Goal: Task Accomplishment & Management: Use online tool/utility

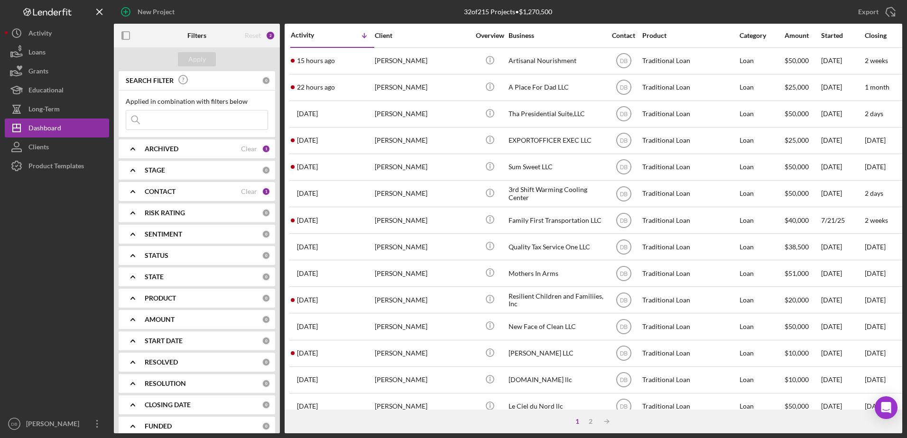
click at [182, 119] on input at bounding box center [196, 120] width 141 height 19
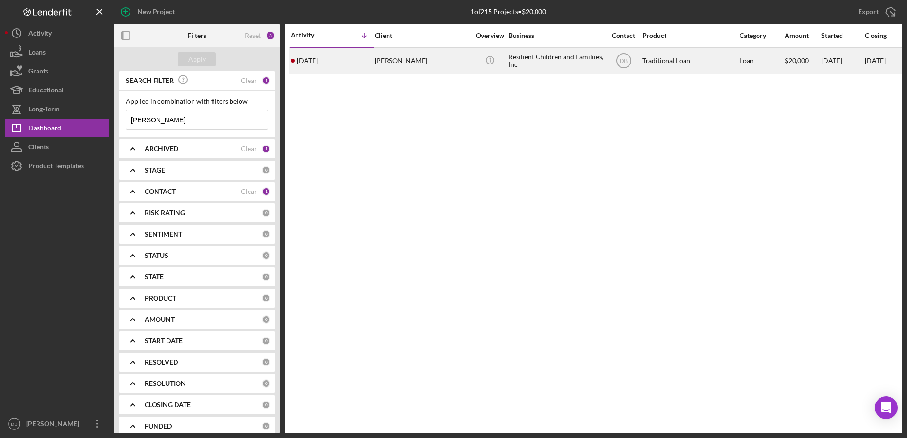
type input "[PERSON_NAME]"
click at [395, 67] on div "[PERSON_NAME]" at bounding box center [422, 60] width 95 height 25
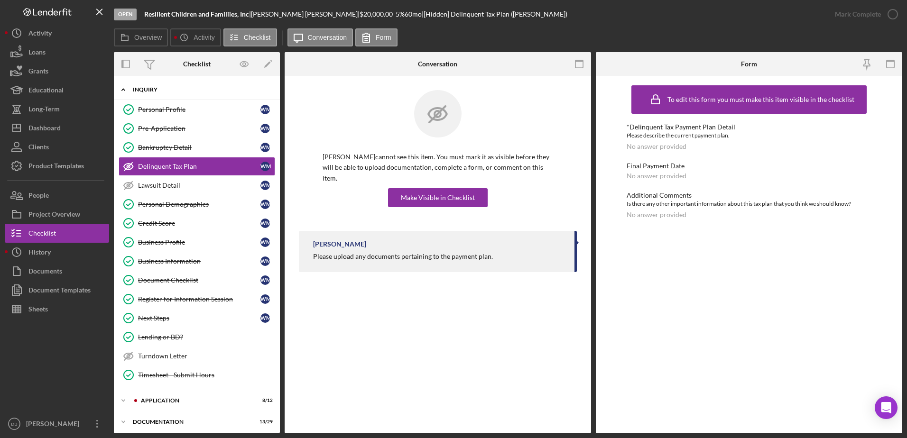
click at [178, 92] on div "Icon/Expander Inquiry 12 / 15" at bounding box center [197, 89] width 166 height 19
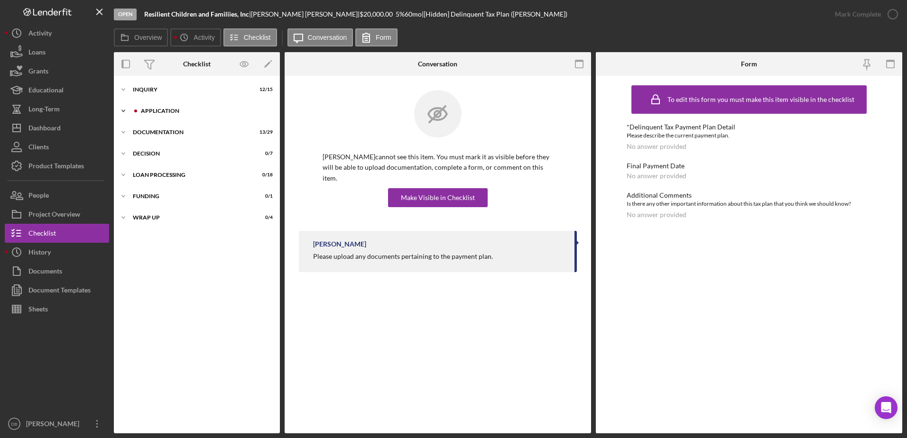
click at [175, 118] on div "Icon/Expander Application 8 / 12" at bounding box center [197, 110] width 166 height 19
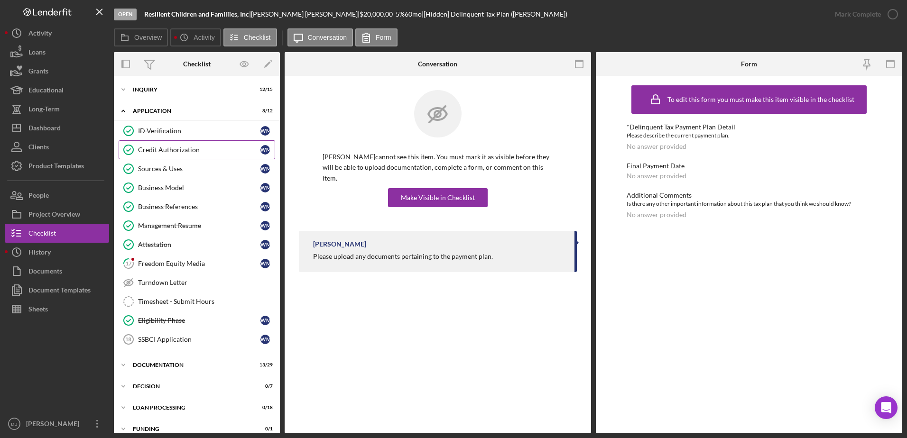
click at [175, 153] on div "Credit Authorization" at bounding box center [199, 150] width 122 height 8
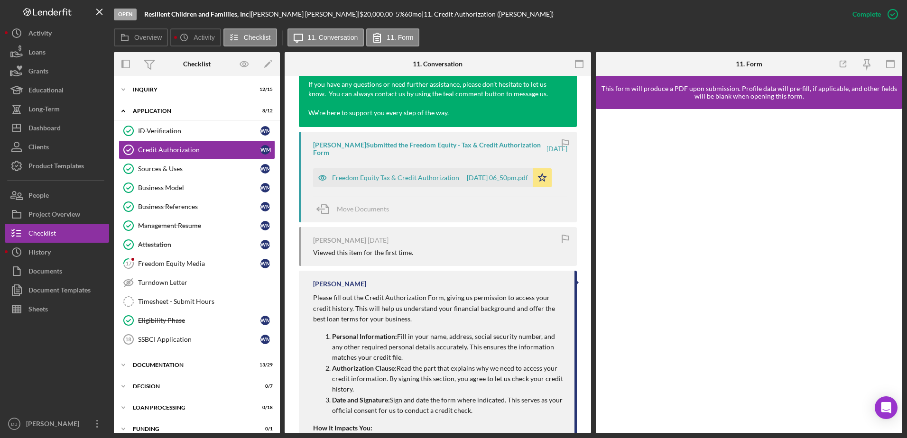
scroll to position [380, 0]
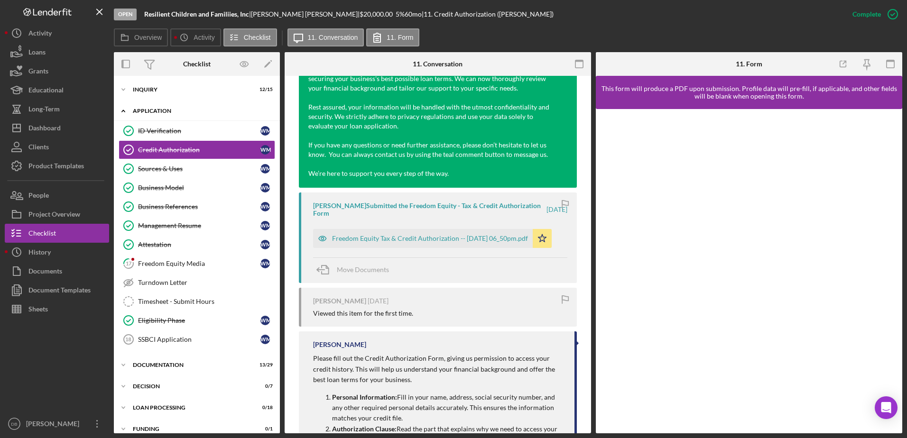
click at [152, 113] on div "Application" at bounding box center [200, 111] width 135 height 6
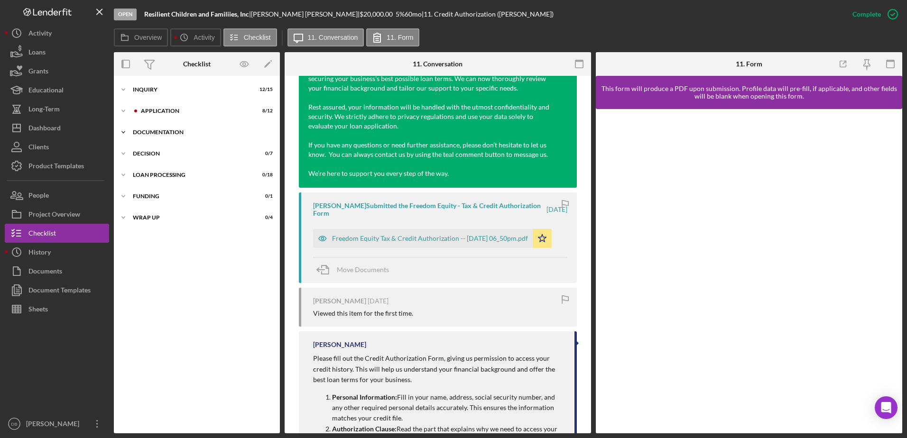
click at [152, 139] on div "Icon/Expander Documentation 13 / 29" at bounding box center [197, 132] width 166 height 19
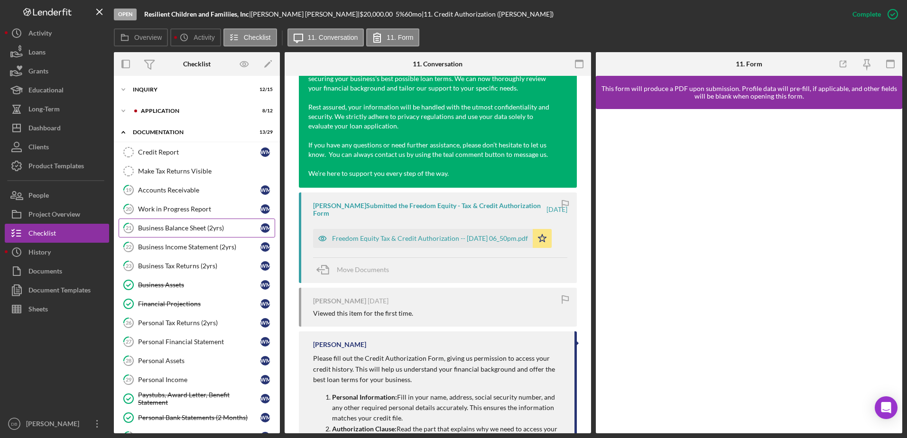
click at [157, 154] on div "Credit Report" at bounding box center [199, 152] width 122 height 8
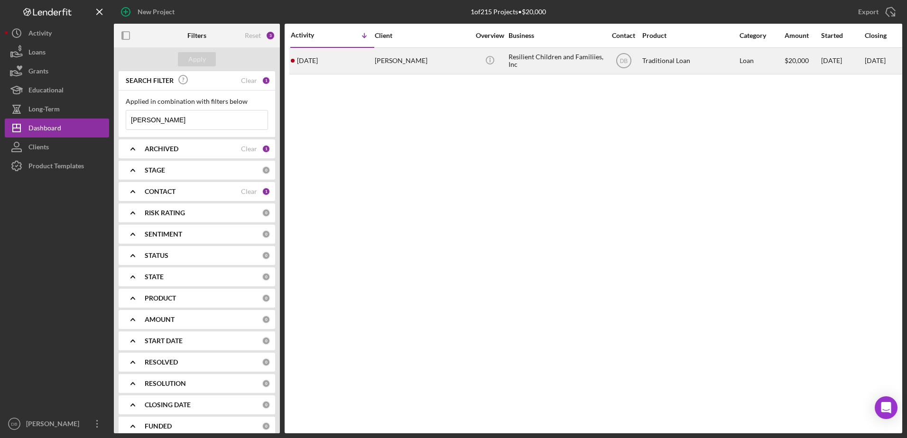
click at [409, 61] on div "[PERSON_NAME]" at bounding box center [422, 60] width 95 height 25
